Goal: Information Seeking & Learning: Check status

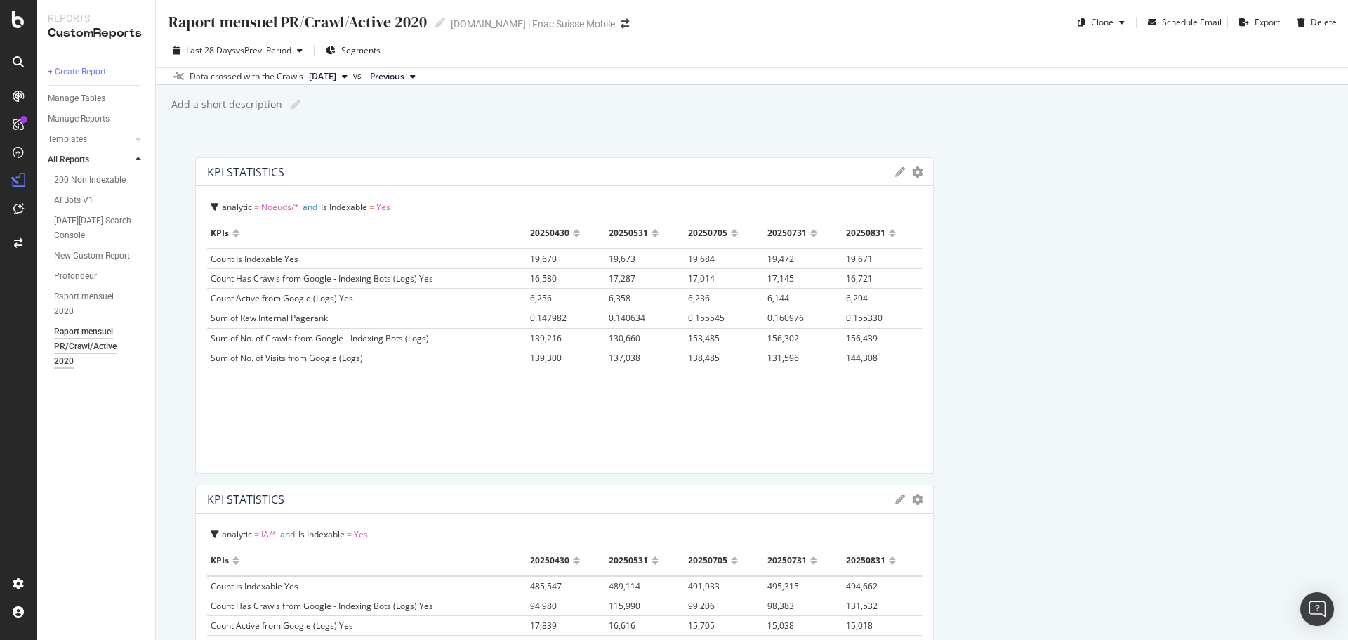
scroll to position [243, 0]
